Goal: Find specific page/section: Find specific page/section

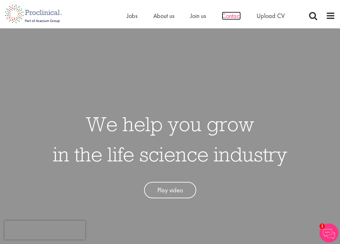
click at [231, 14] on span "Contact" at bounding box center [231, 16] width 19 height 8
click at [132, 17] on span "Jobs" at bounding box center [132, 16] width 11 height 8
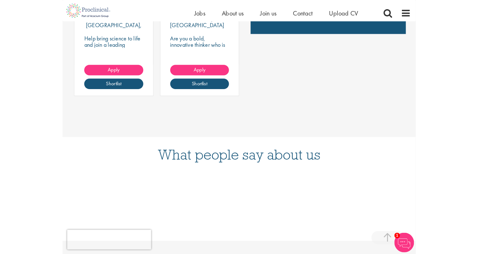
scroll to position [617, 0]
